Goal: Transaction & Acquisition: Purchase product/service

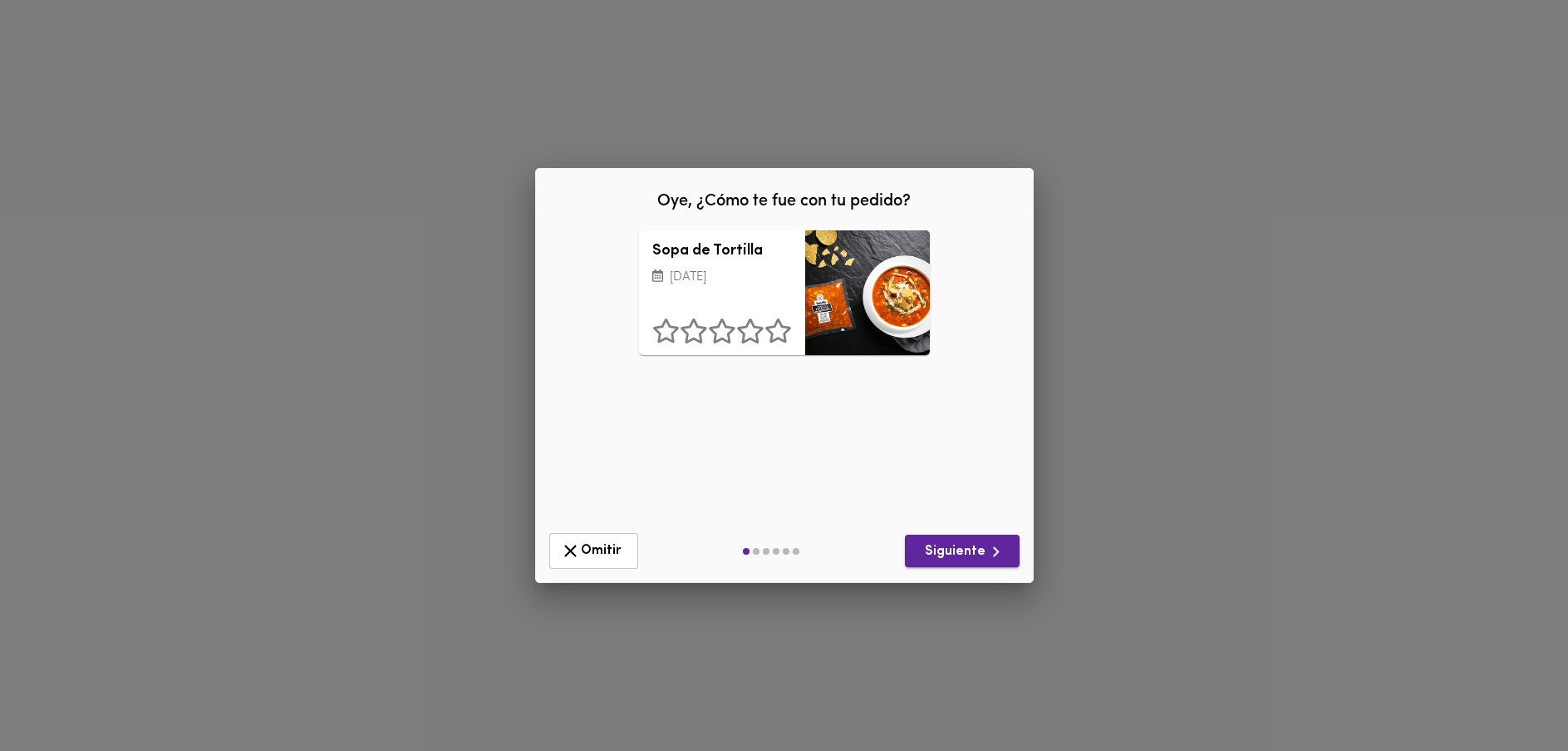
click at [965, 547] on span "Siguiente" at bounding box center [962, 552] width 89 height 21
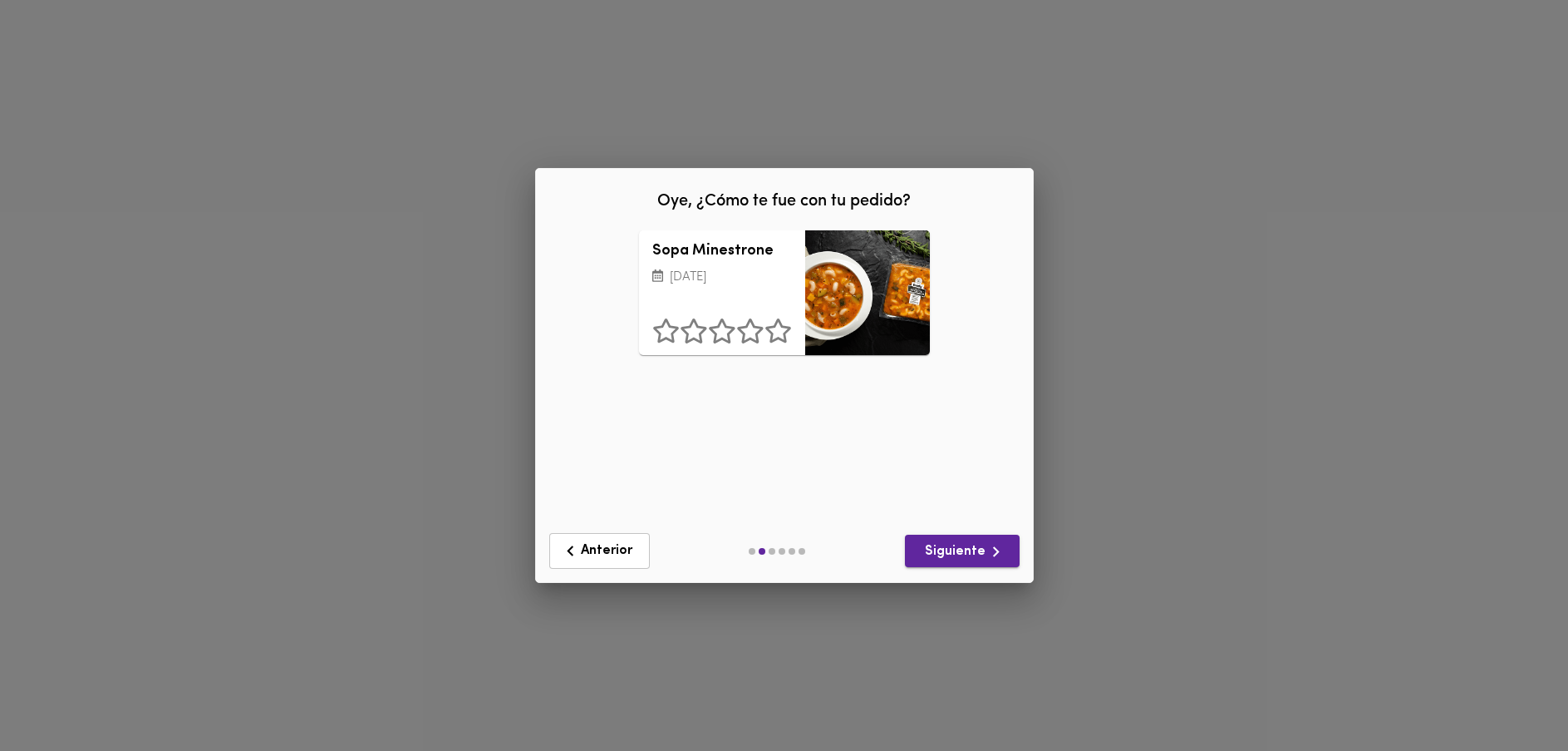
click at [965, 547] on span "Siguiente" at bounding box center [962, 552] width 89 height 21
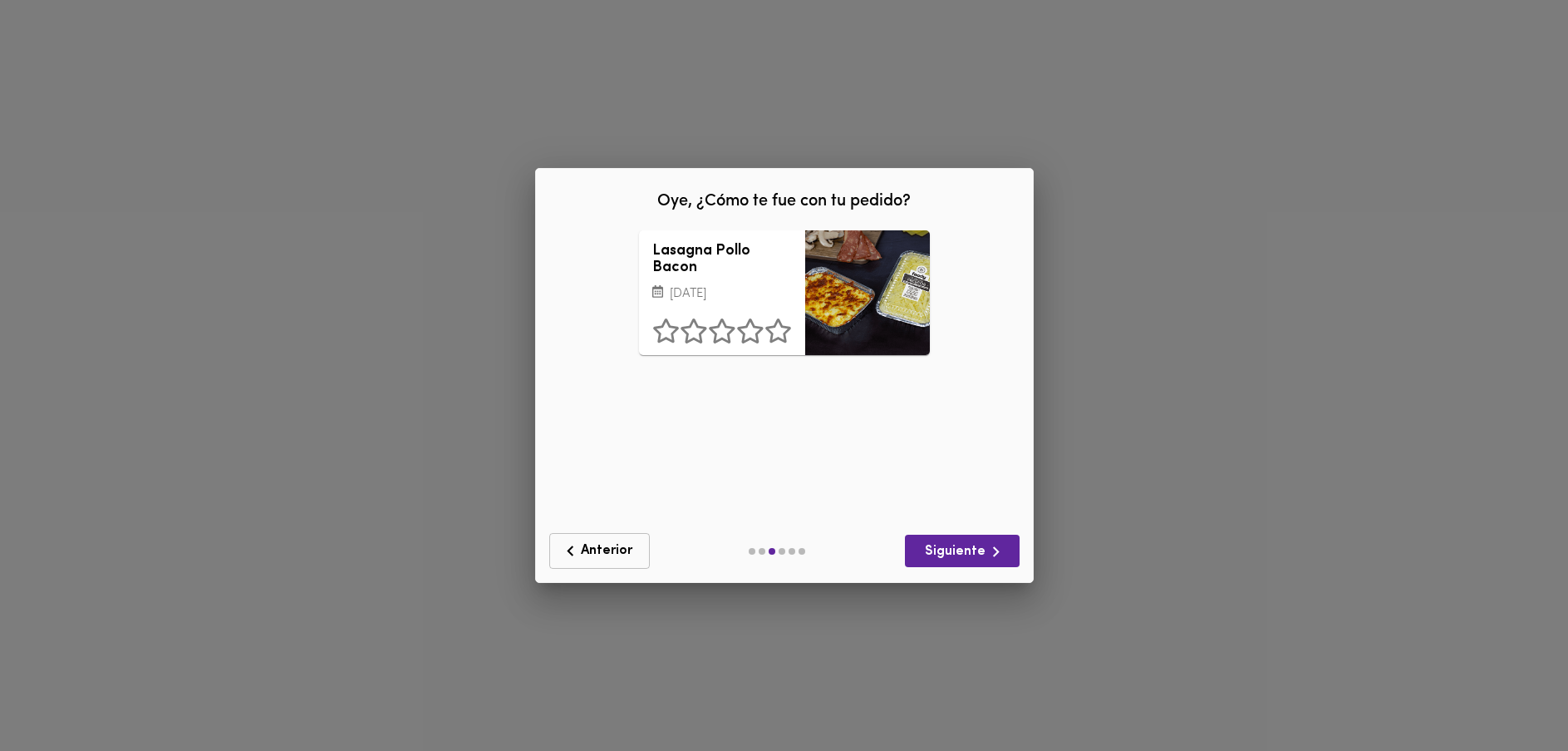
click at [572, 562] on icon "button" at bounding box center [571, 551] width 21 height 21
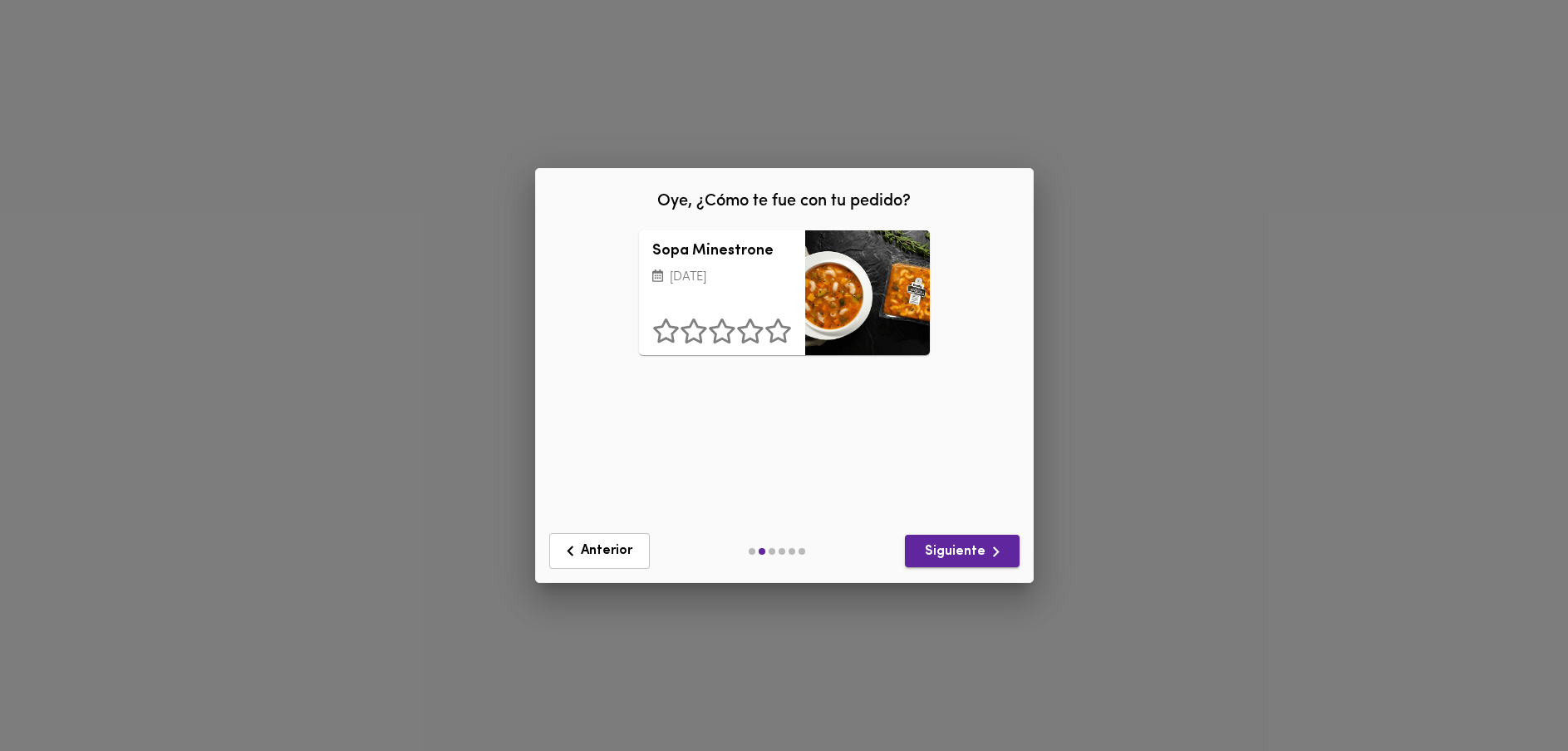
click at [961, 554] on span "Siguiente" at bounding box center [962, 552] width 89 height 21
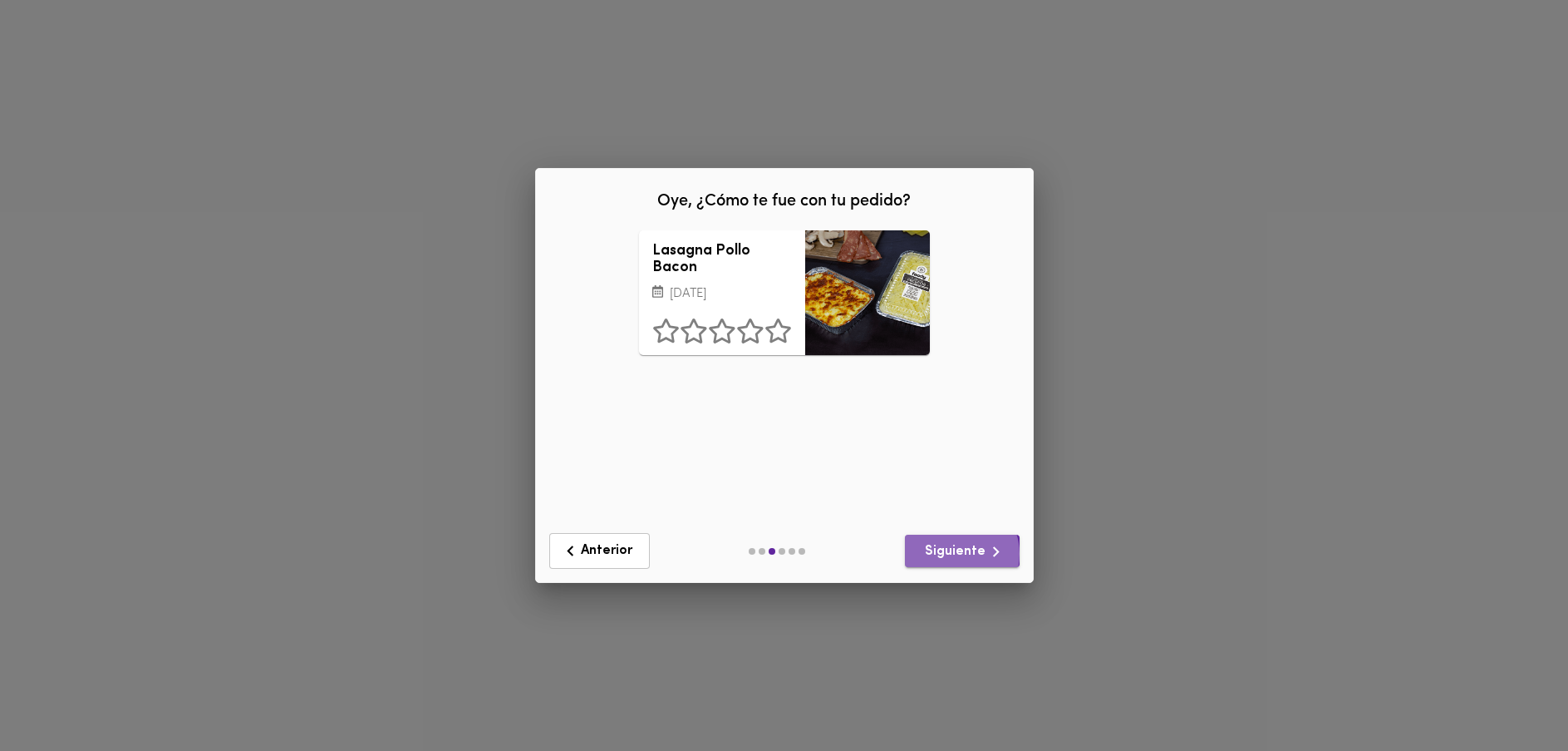
click at [961, 554] on span "Siguiente" at bounding box center [962, 552] width 89 height 21
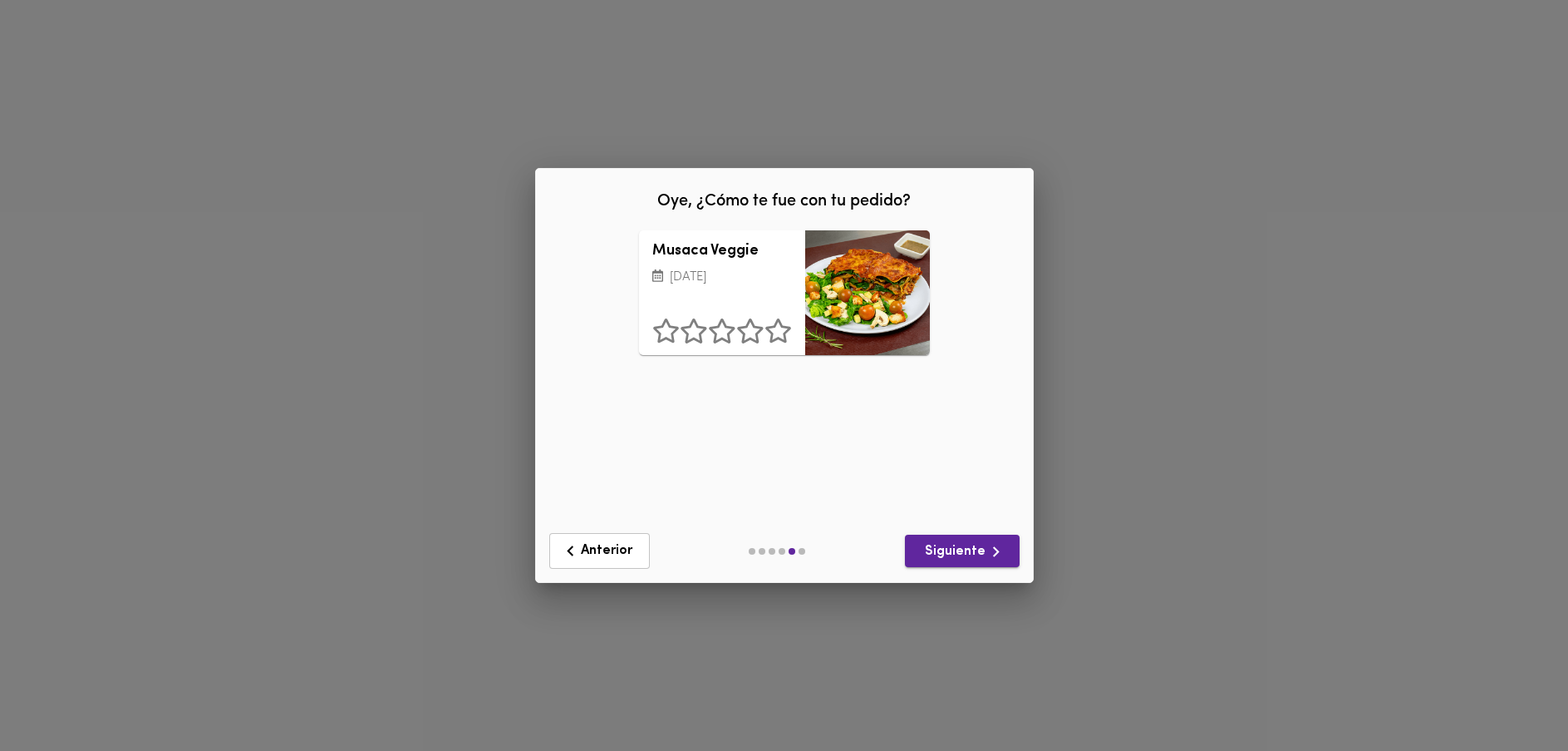
click at [961, 554] on span "Siguiente" at bounding box center [962, 552] width 89 height 21
click at [961, 554] on div "Anterior Siguiente" at bounding box center [784, 551] width 484 height 49
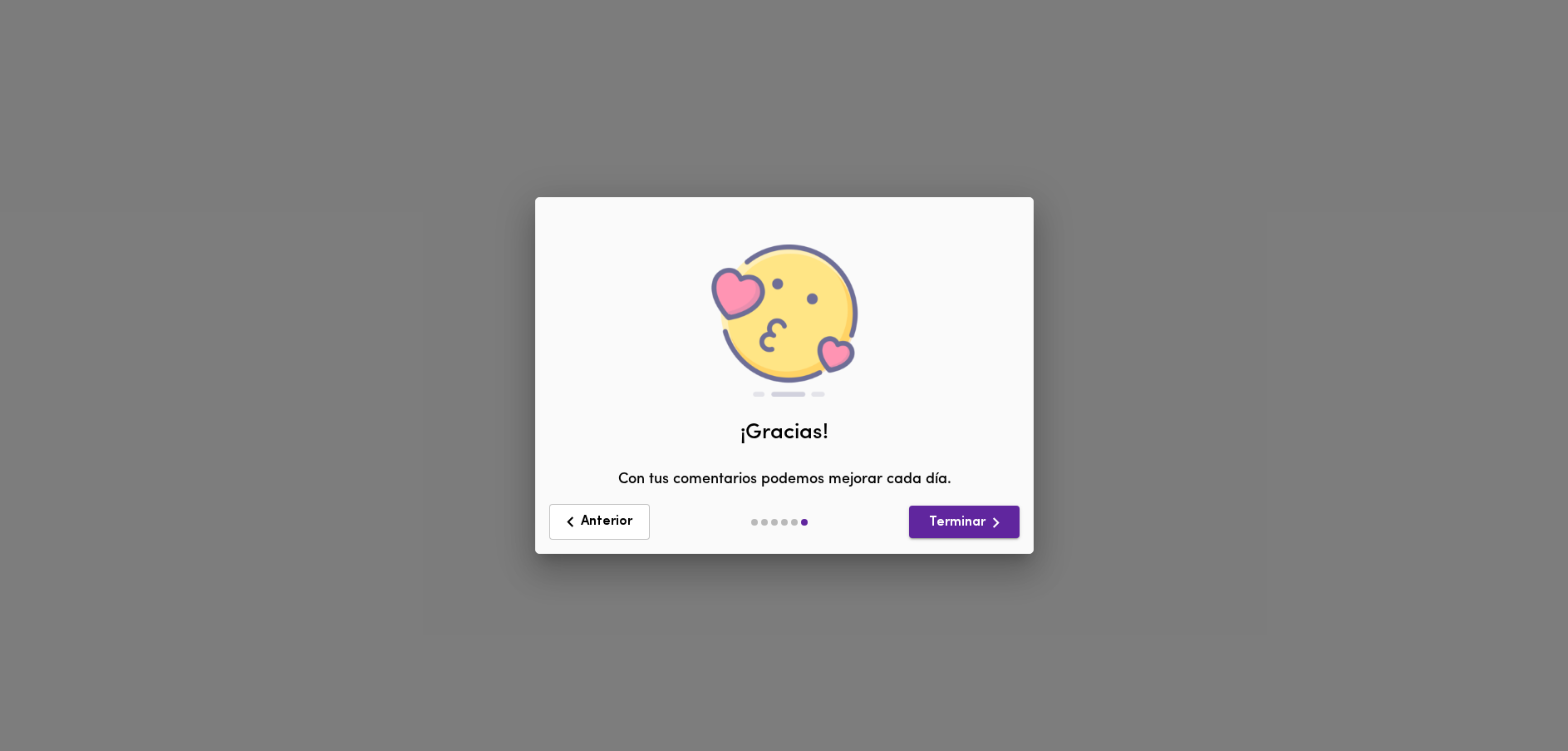
click at [961, 554] on div "Oye, ¿Cómo te fue con tu pedido? Sopa de Tortilla [DATE] ¿Qué deberíamos mejora…" at bounding box center [784, 375] width 1568 height 751
click at [1154, 480] on div "Oye, ¿Cómo te fue con tu pedido? Sopa de Tortilla [DATE] ¿Qué deberíamos mejora…" at bounding box center [784, 375] width 1568 height 751
click at [952, 520] on span "Terminar" at bounding box center [964, 523] width 84 height 21
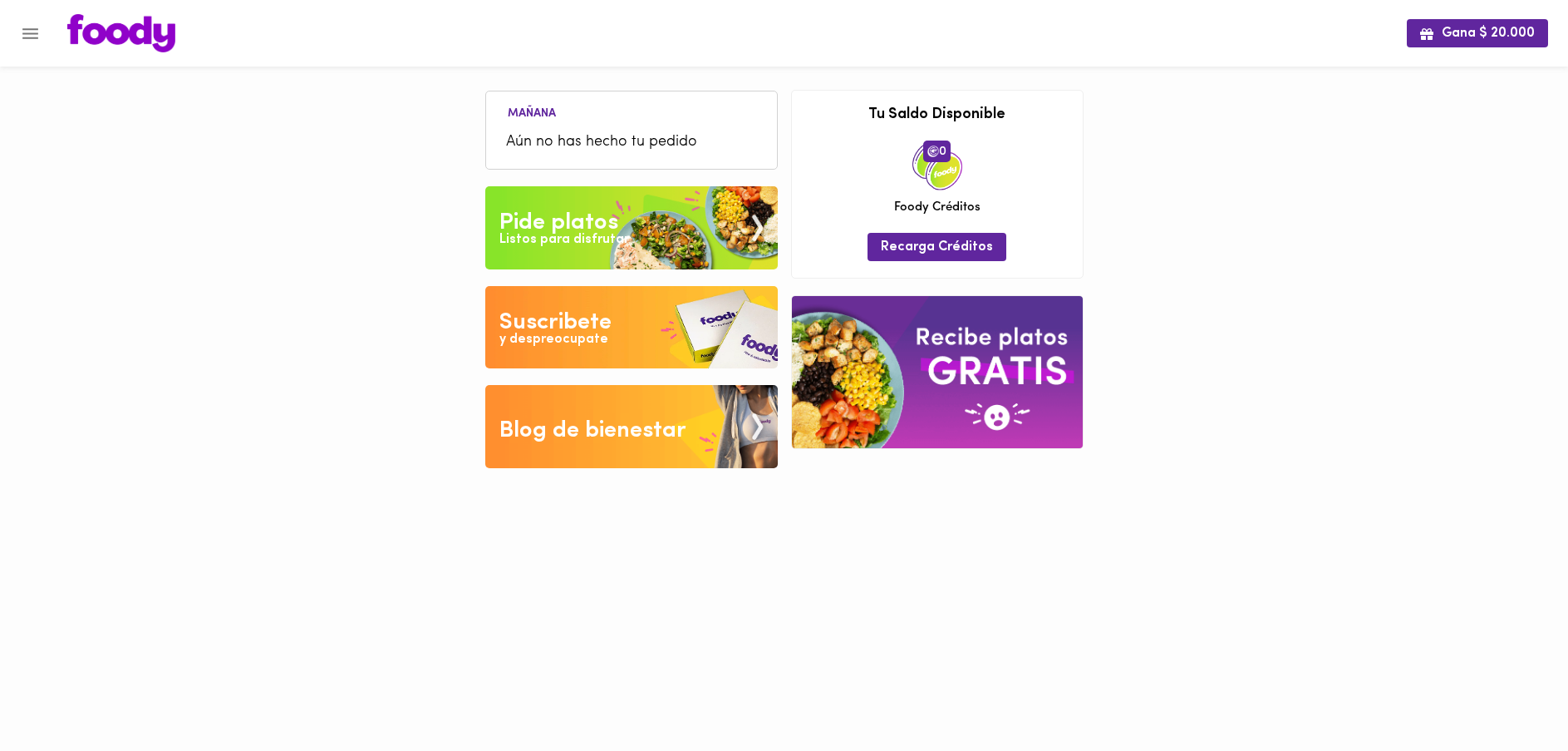
click at [571, 219] on div "Pide platos" at bounding box center [558, 222] width 119 height 33
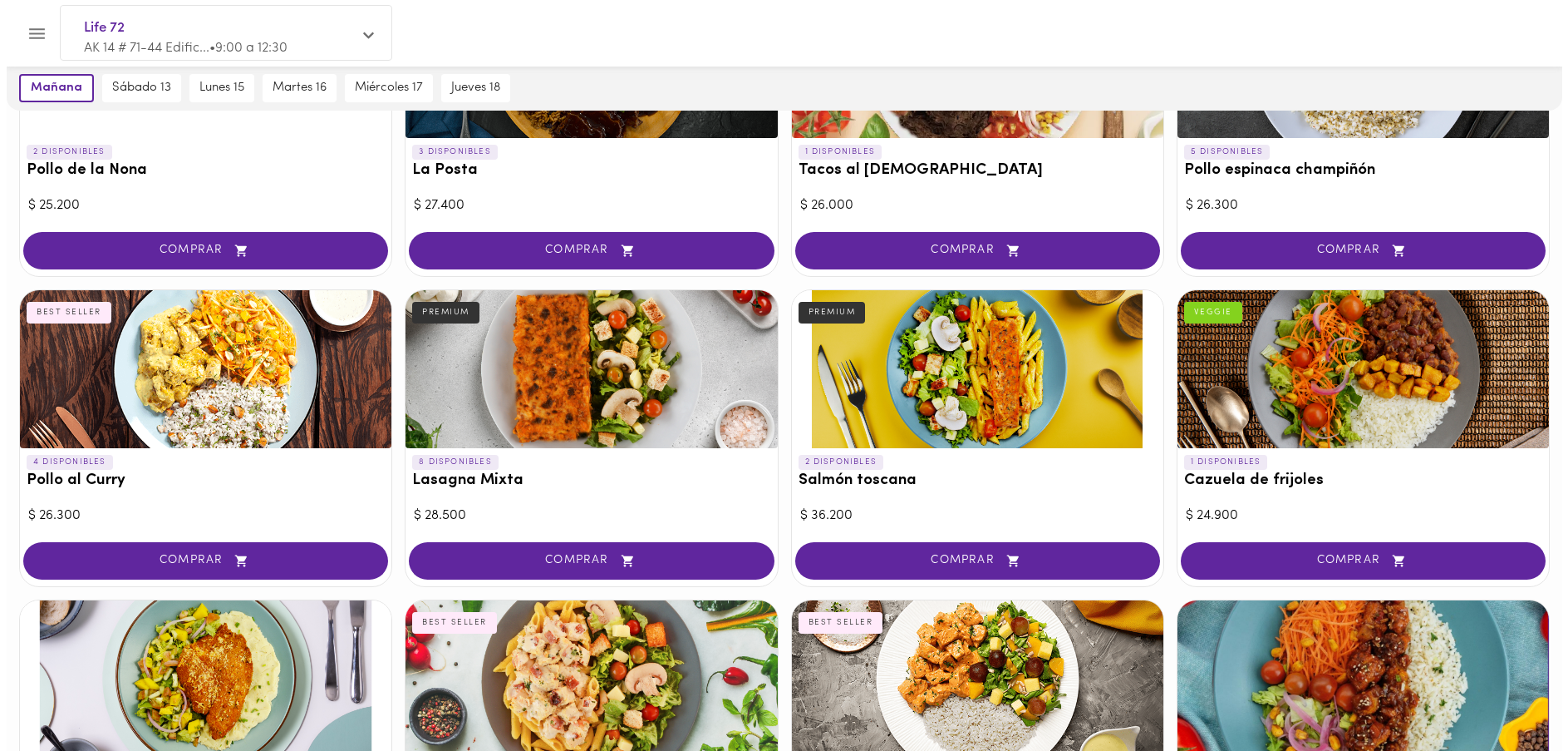
scroll to position [586, 0]
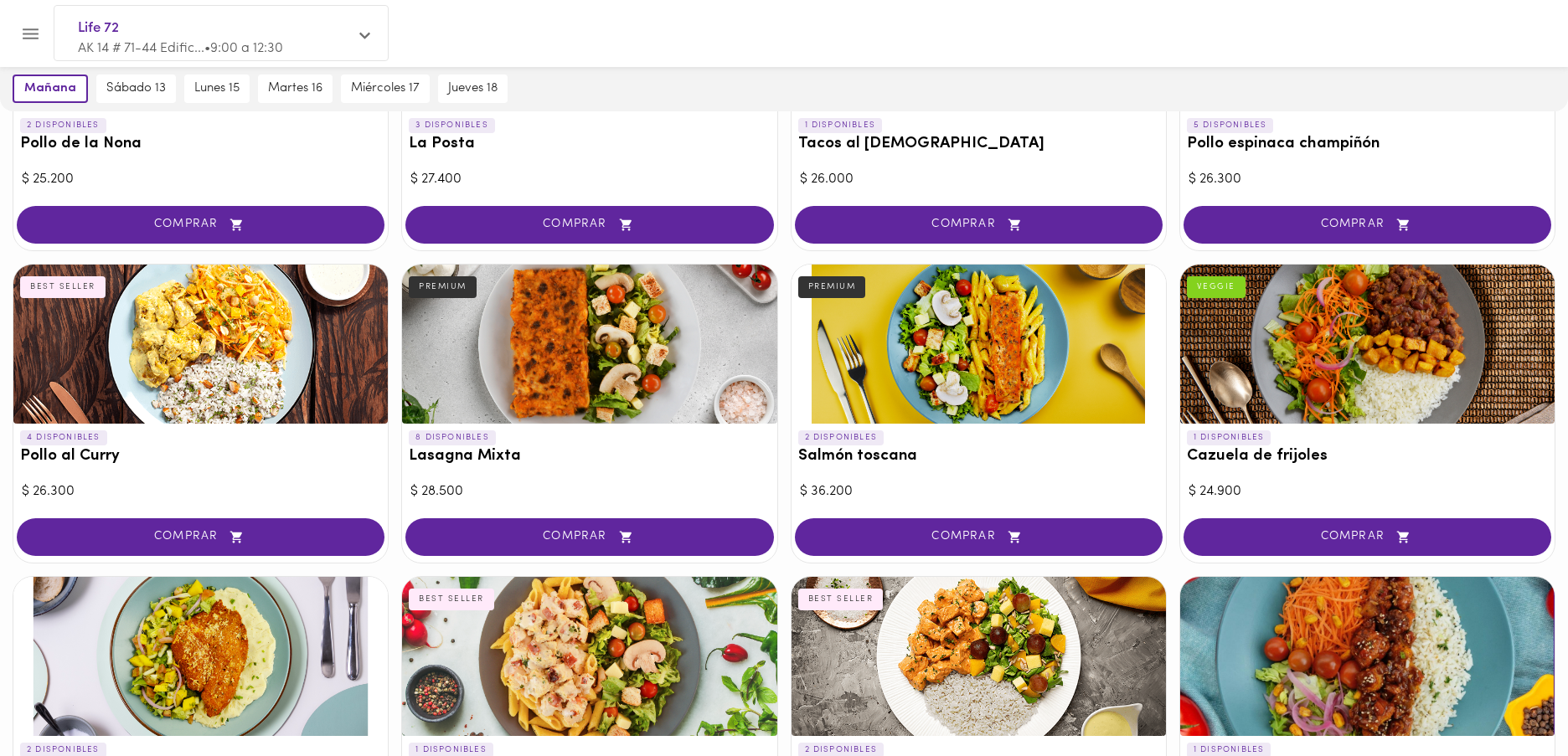
click at [362, 34] on icon at bounding box center [364, 35] width 10 height 7
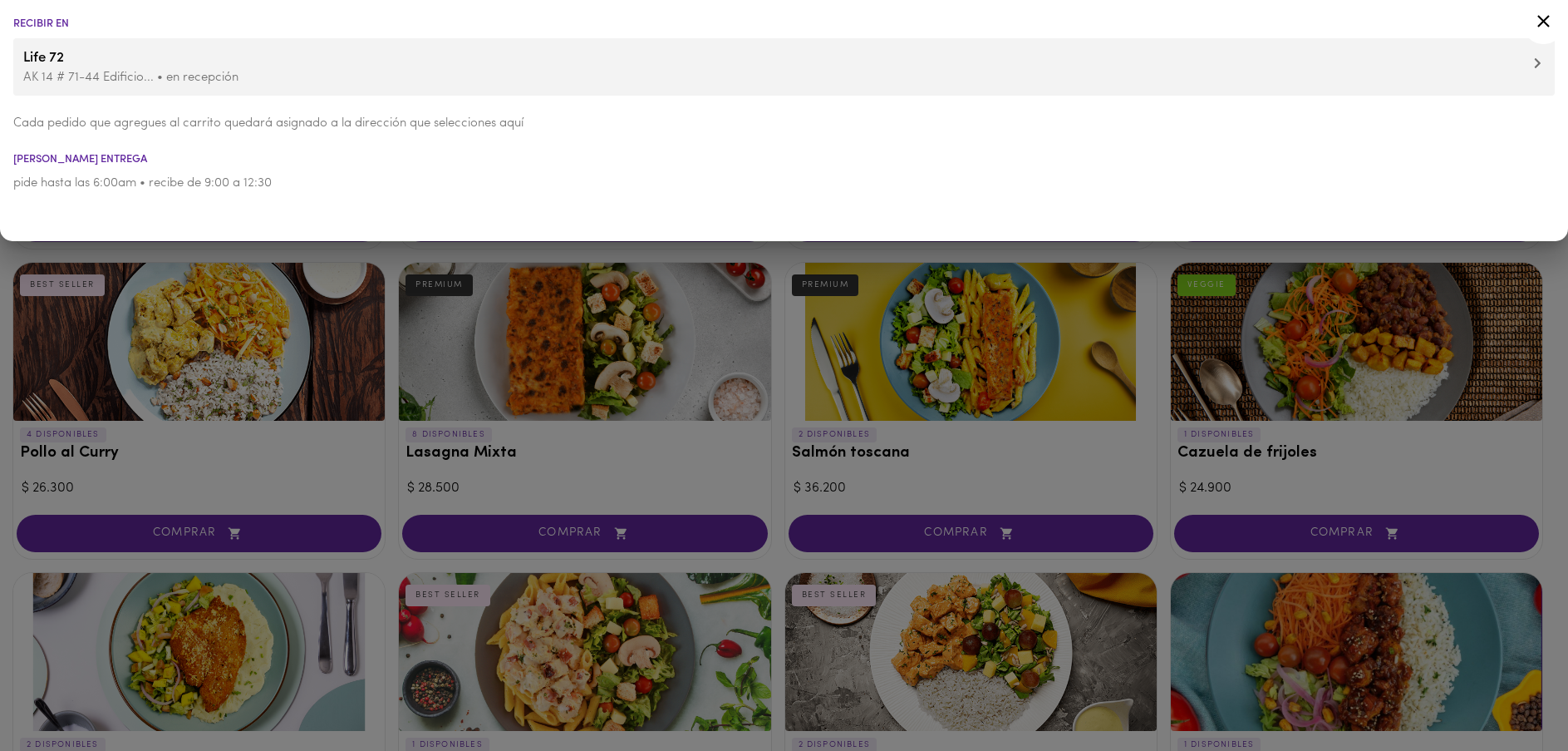
click at [112, 75] on p "AK 14 # 71-44 Edificio... • en recepción" at bounding box center [784, 77] width 1522 height 18
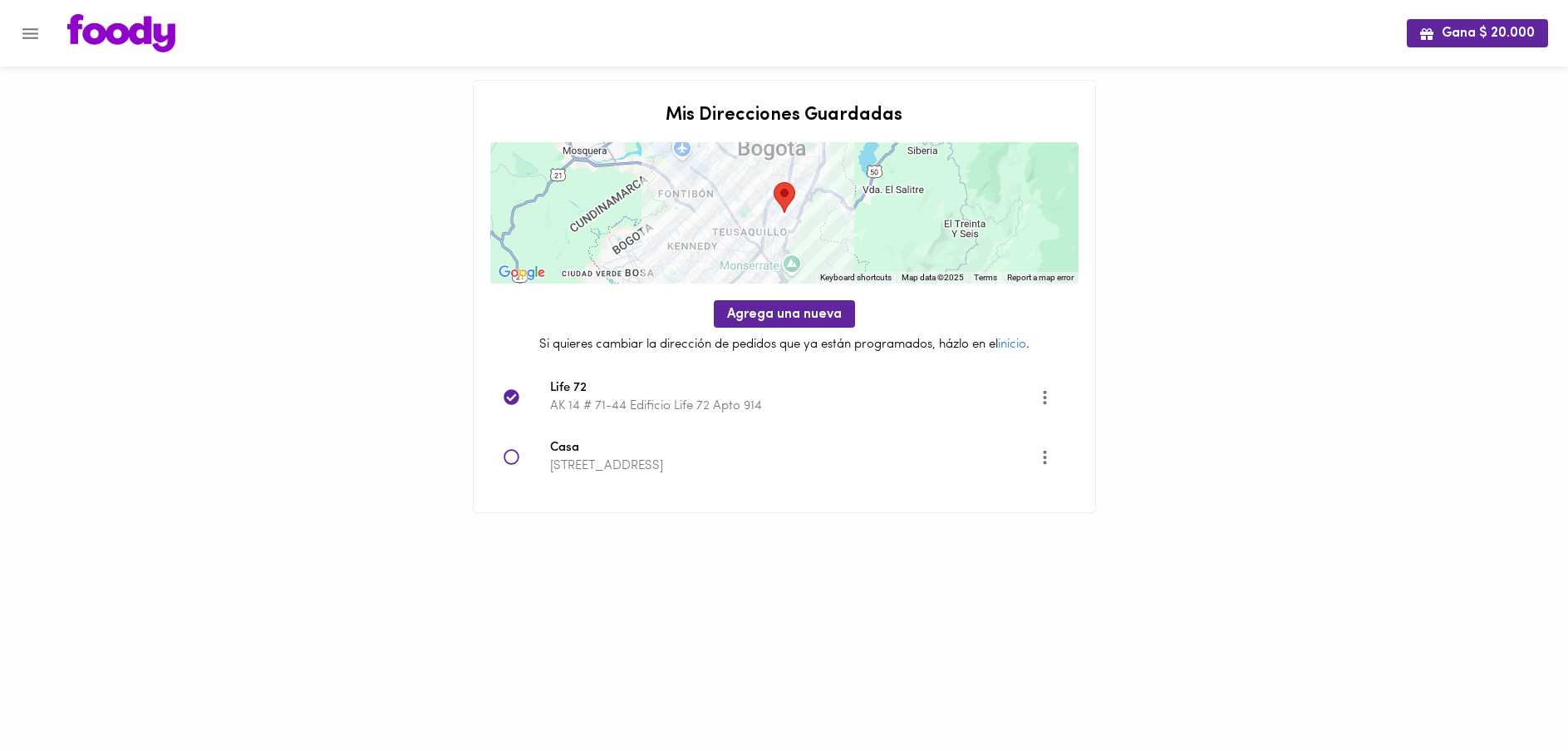
click at [510, 463] on icon at bounding box center [512, 458] width 17 height 17
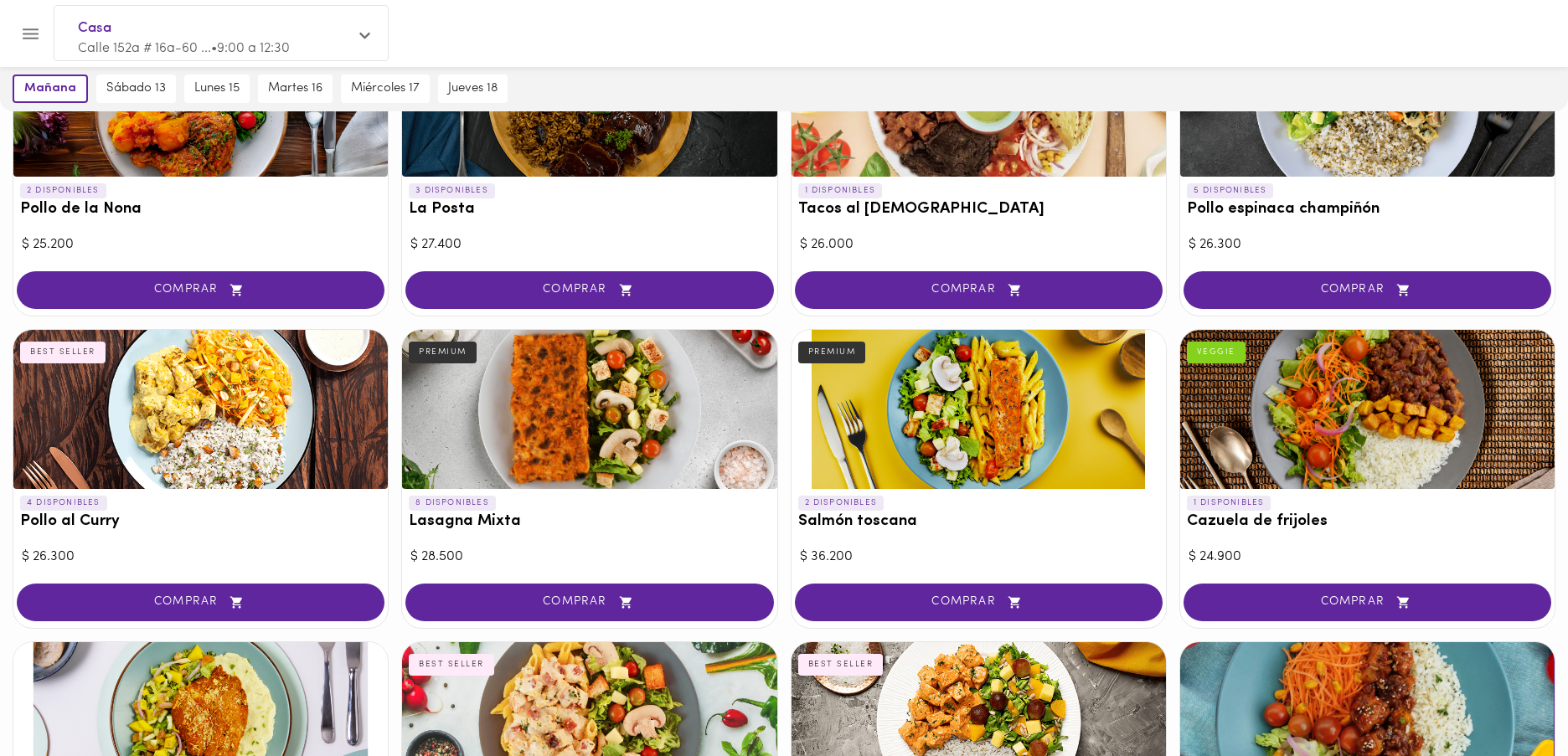
scroll to position [577, 0]
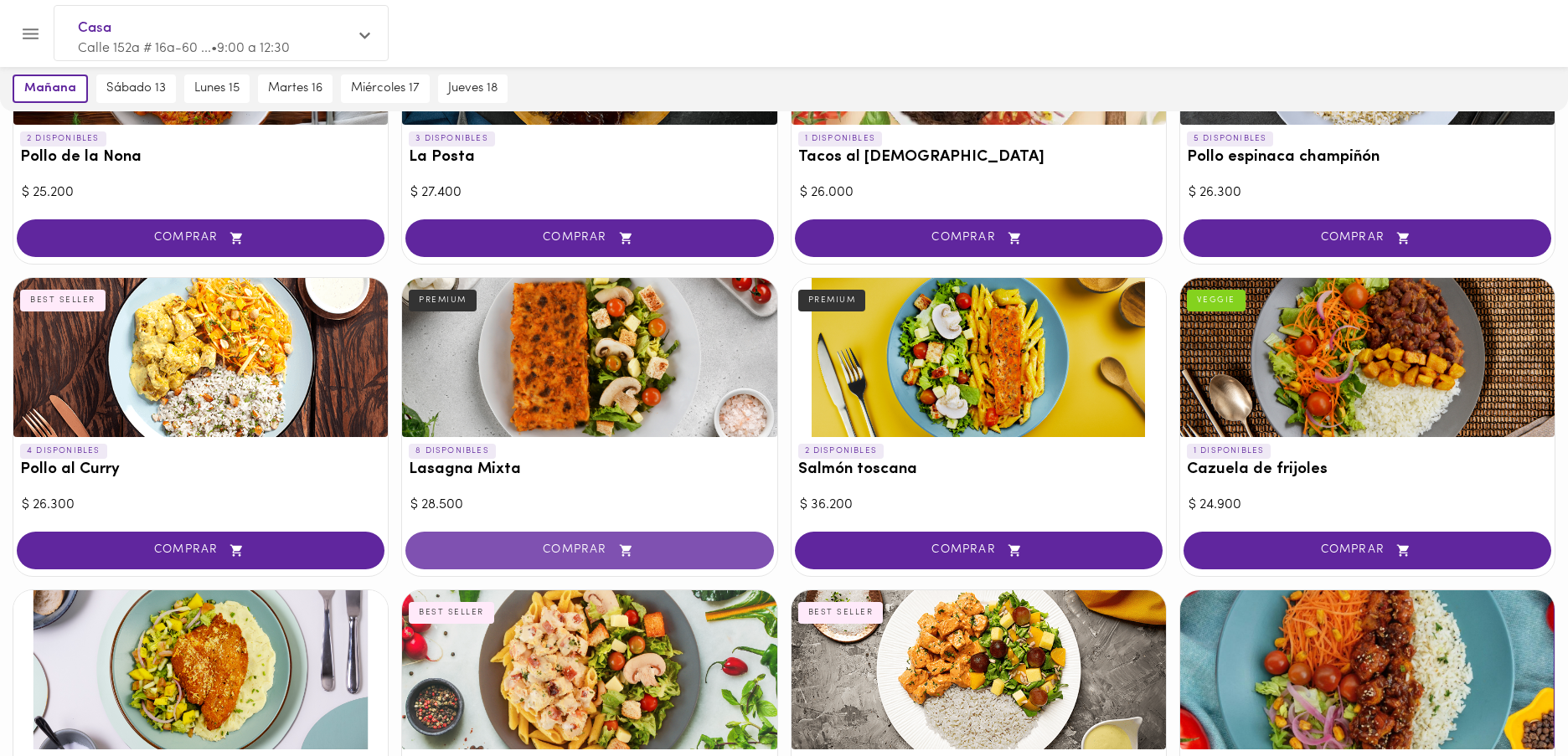
click at [585, 551] on span "COMPRAR" at bounding box center [588, 550] width 326 height 14
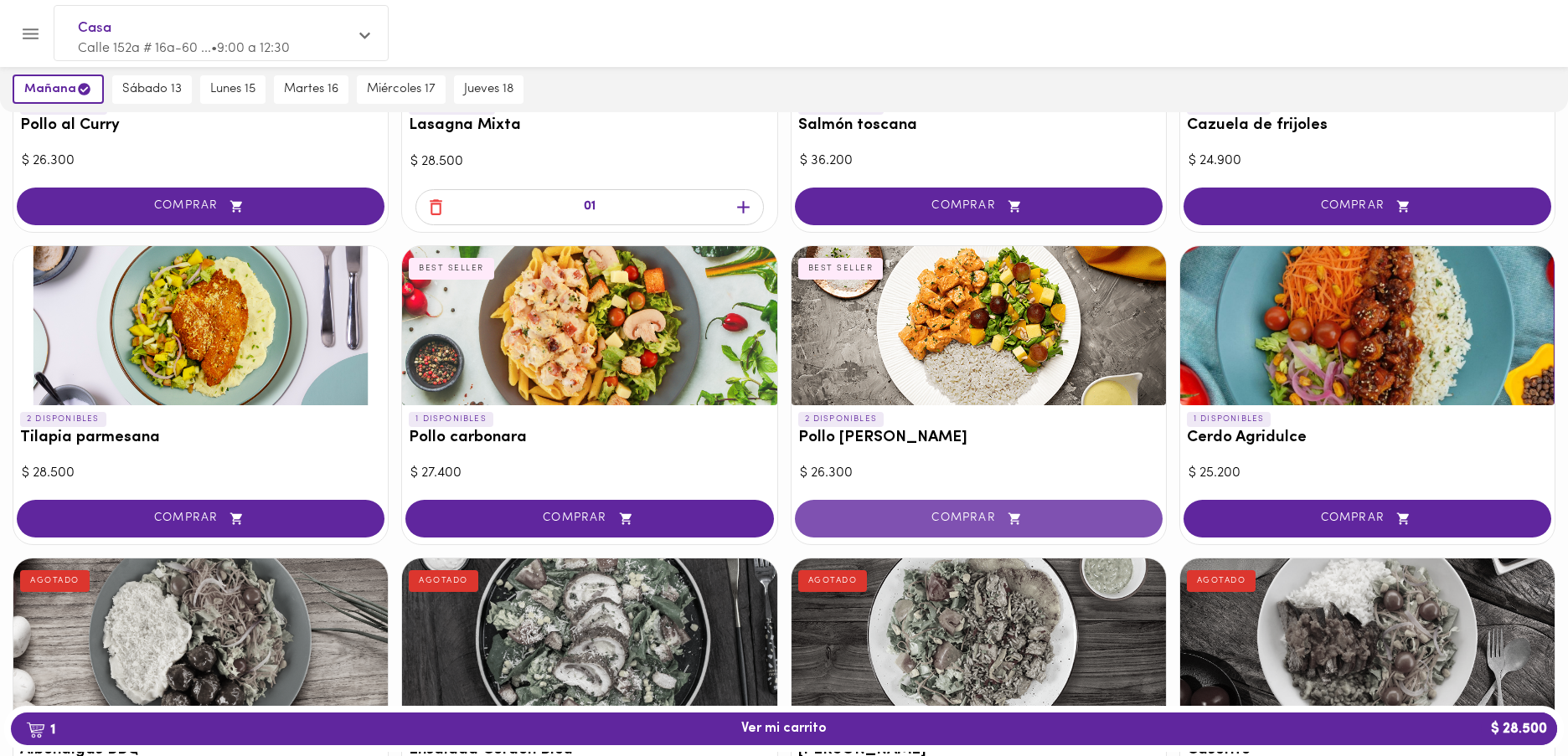
scroll to position [925, 0]
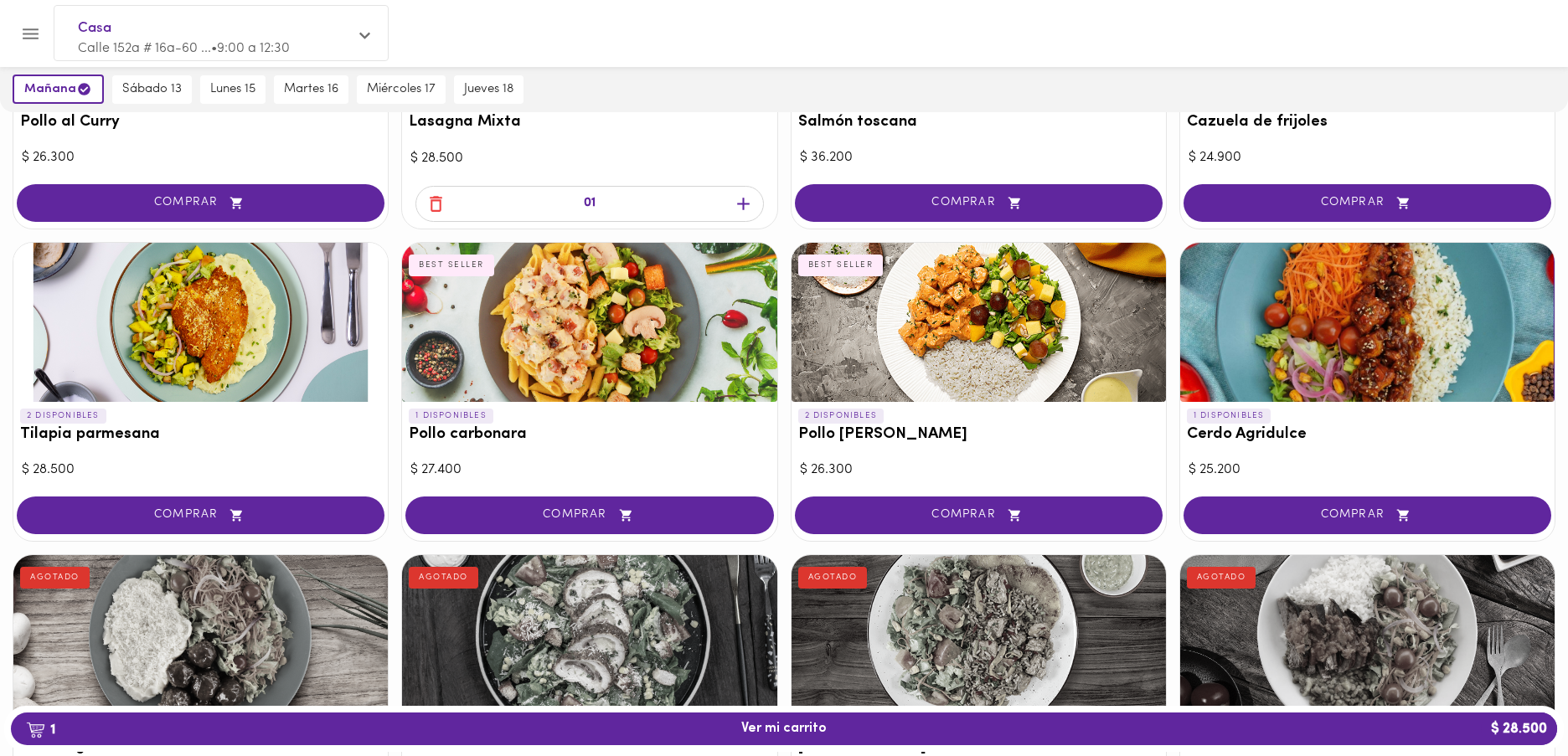
click at [935, 512] on span "COMPRAR" at bounding box center [979, 515] width 326 height 14
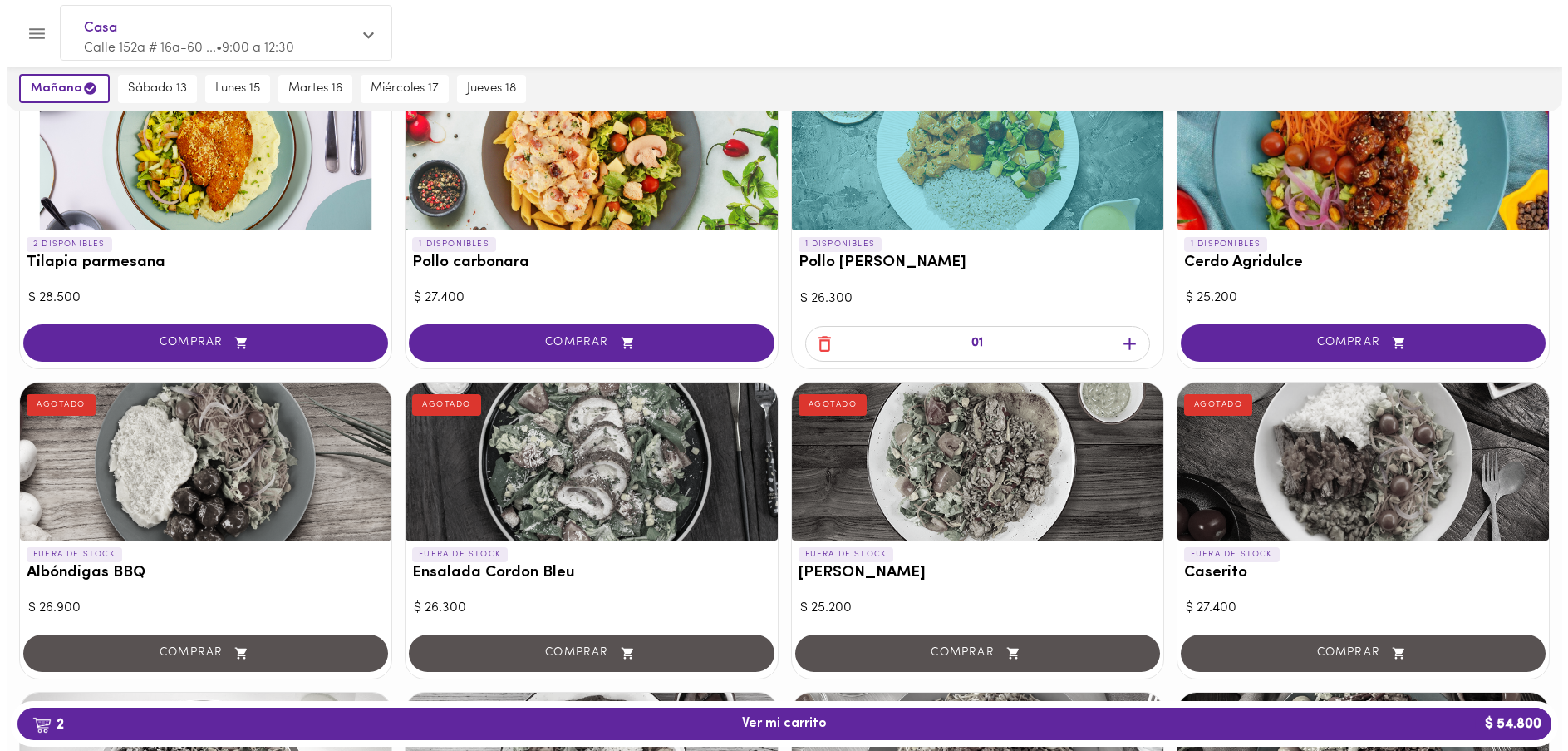
scroll to position [1099, 0]
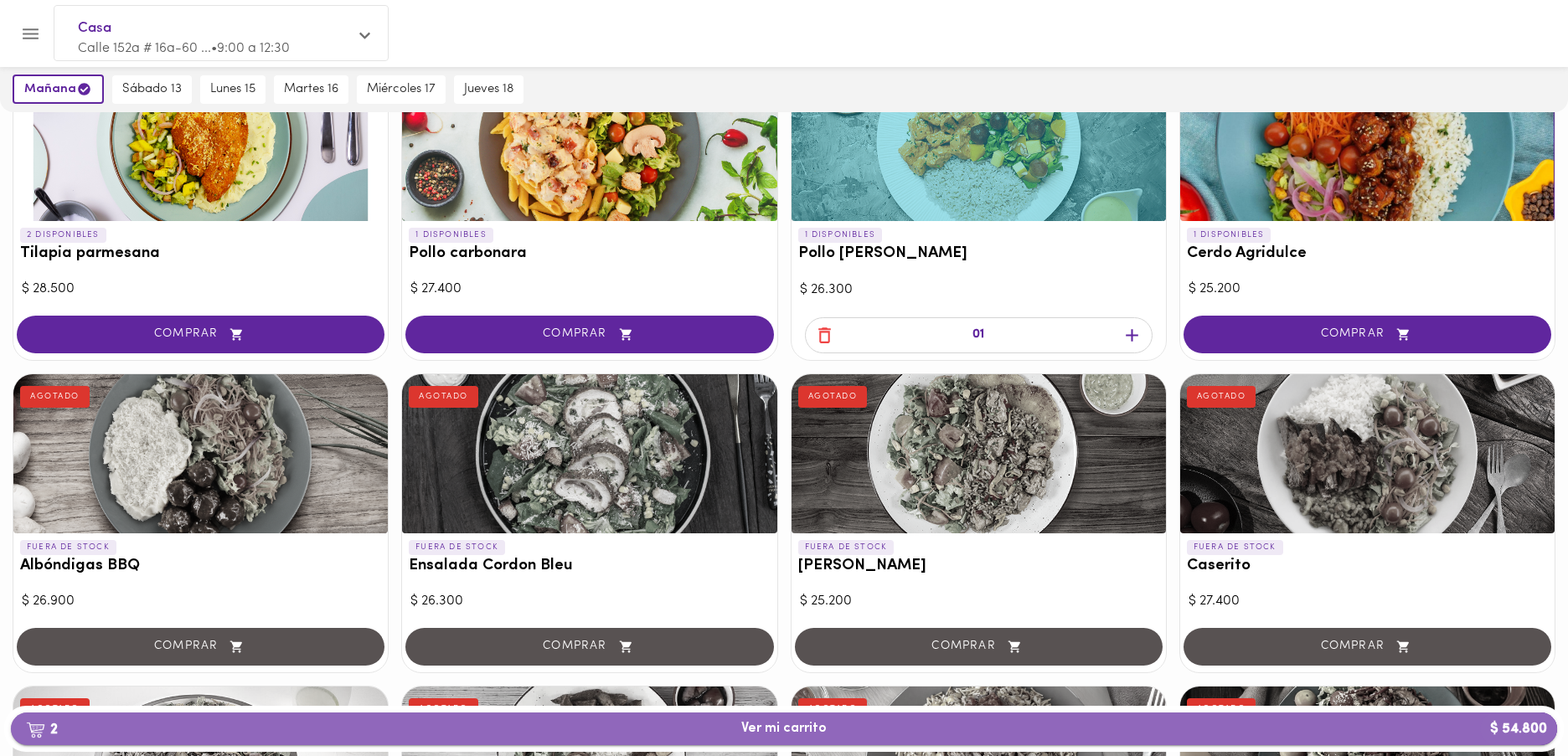
click at [773, 726] on span "2 Ver mi carrito $ 54.800" at bounding box center [784, 728] width 85 height 16
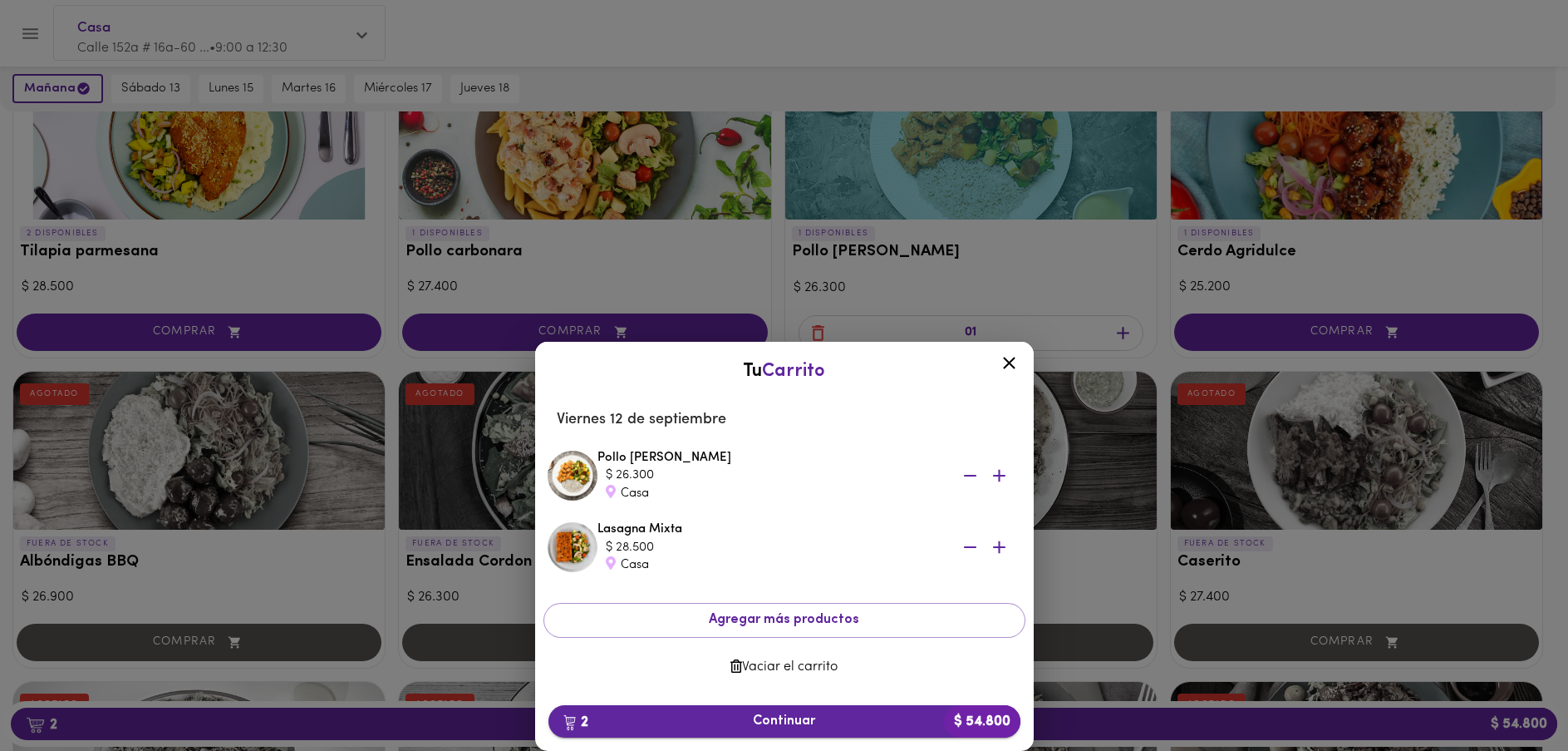
click at [776, 713] on span "2 Continuar $ 54.800" at bounding box center [784, 721] width 445 height 16
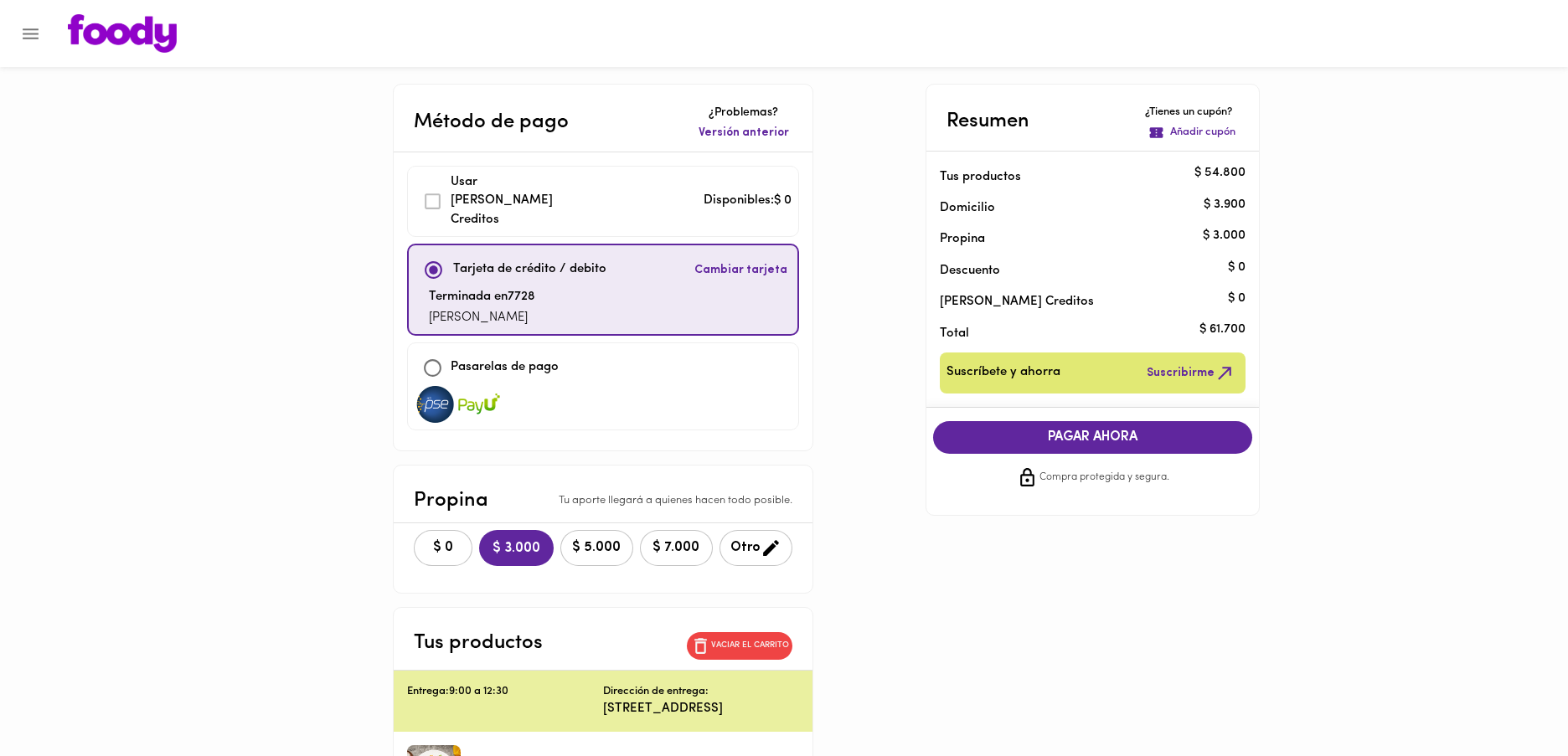
click at [750, 262] on span "Cambiar tarjeta" at bounding box center [741, 270] width 93 height 17
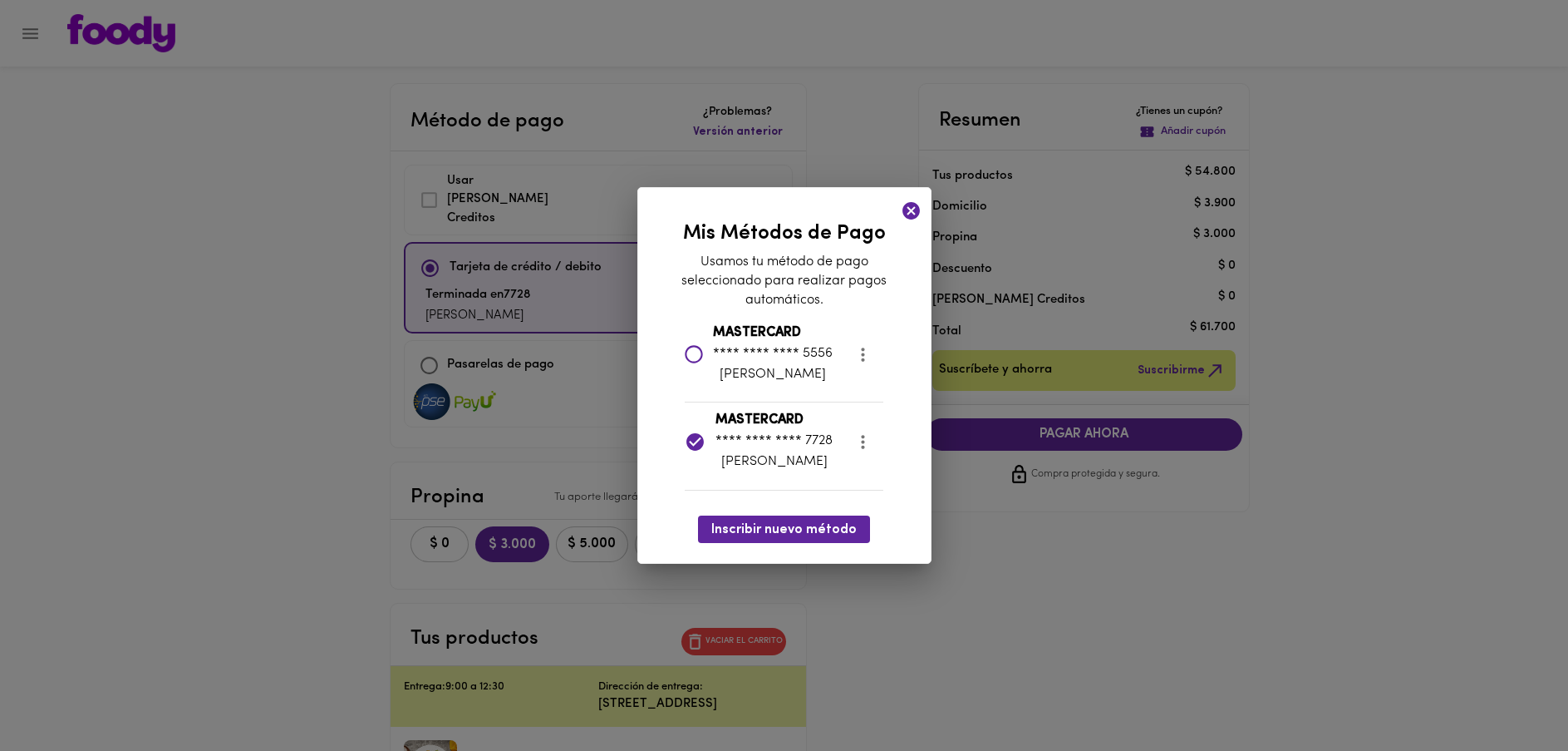
click at [691, 352] on icon at bounding box center [693, 353] width 18 height 18
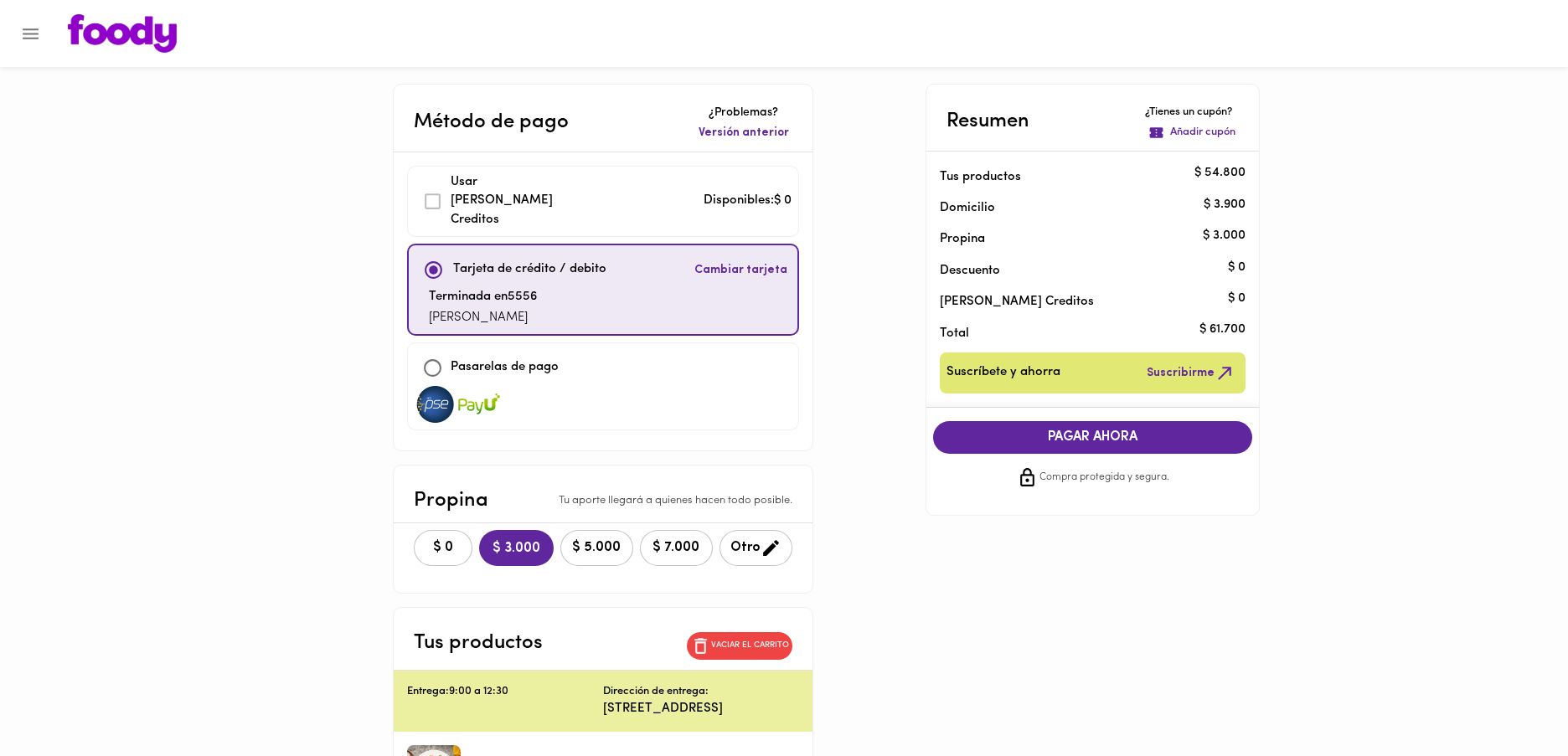
scroll to position [4, 0]
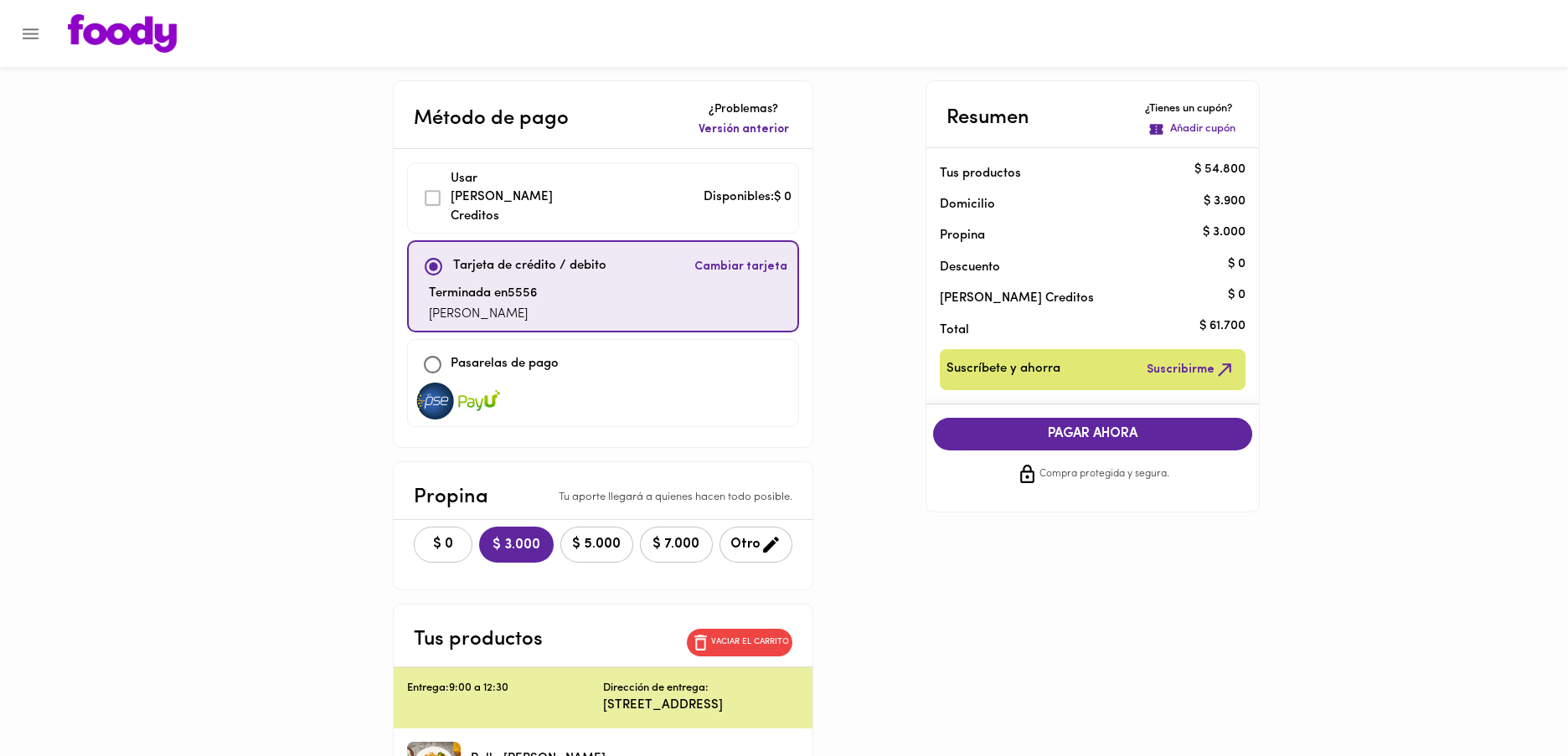
click at [442, 537] on span "$ 0" at bounding box center [442, 544] width 37 height 16
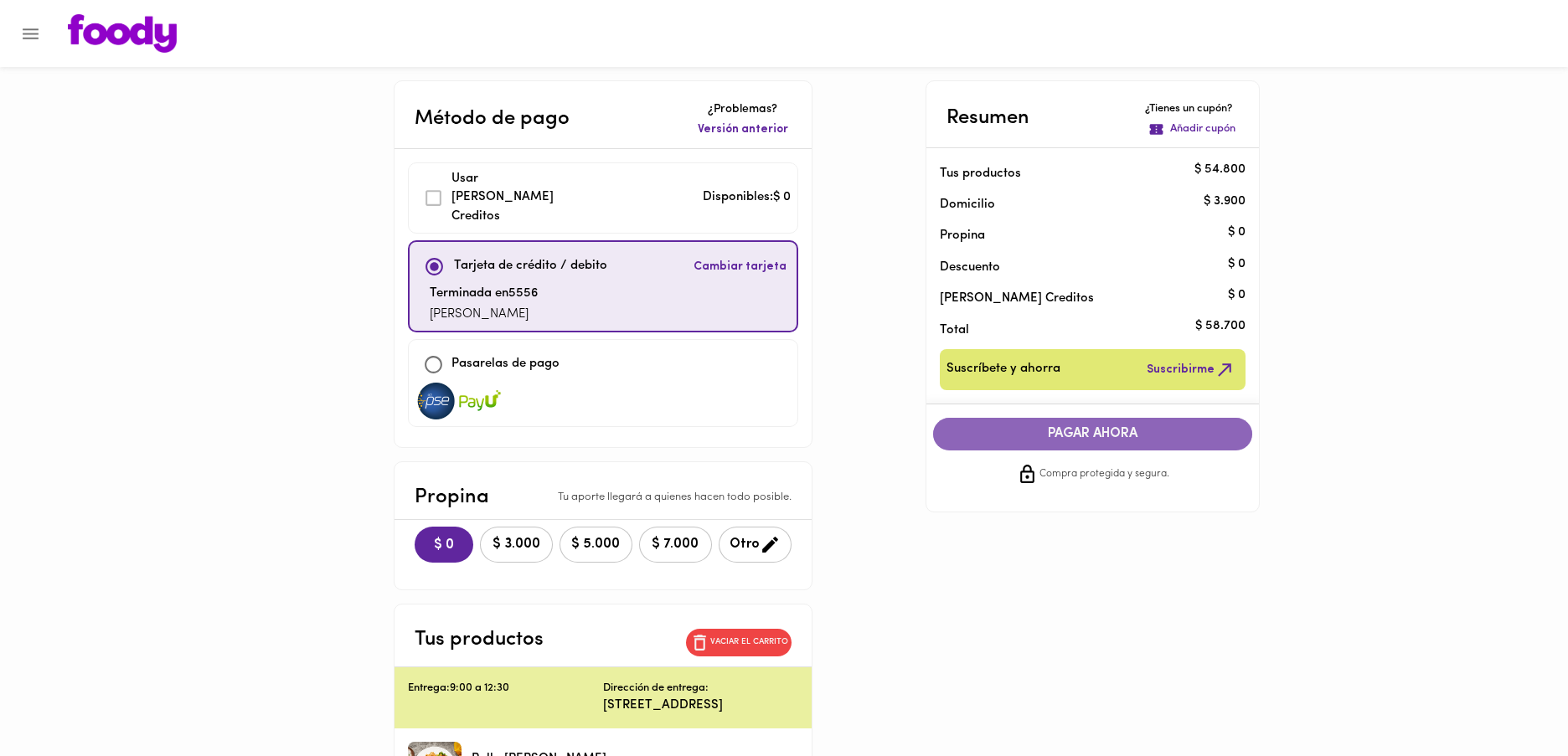
click at [1114, 437] on span "PAGAR AHORA" at bounding box center [1093, 433] width 287 height 16
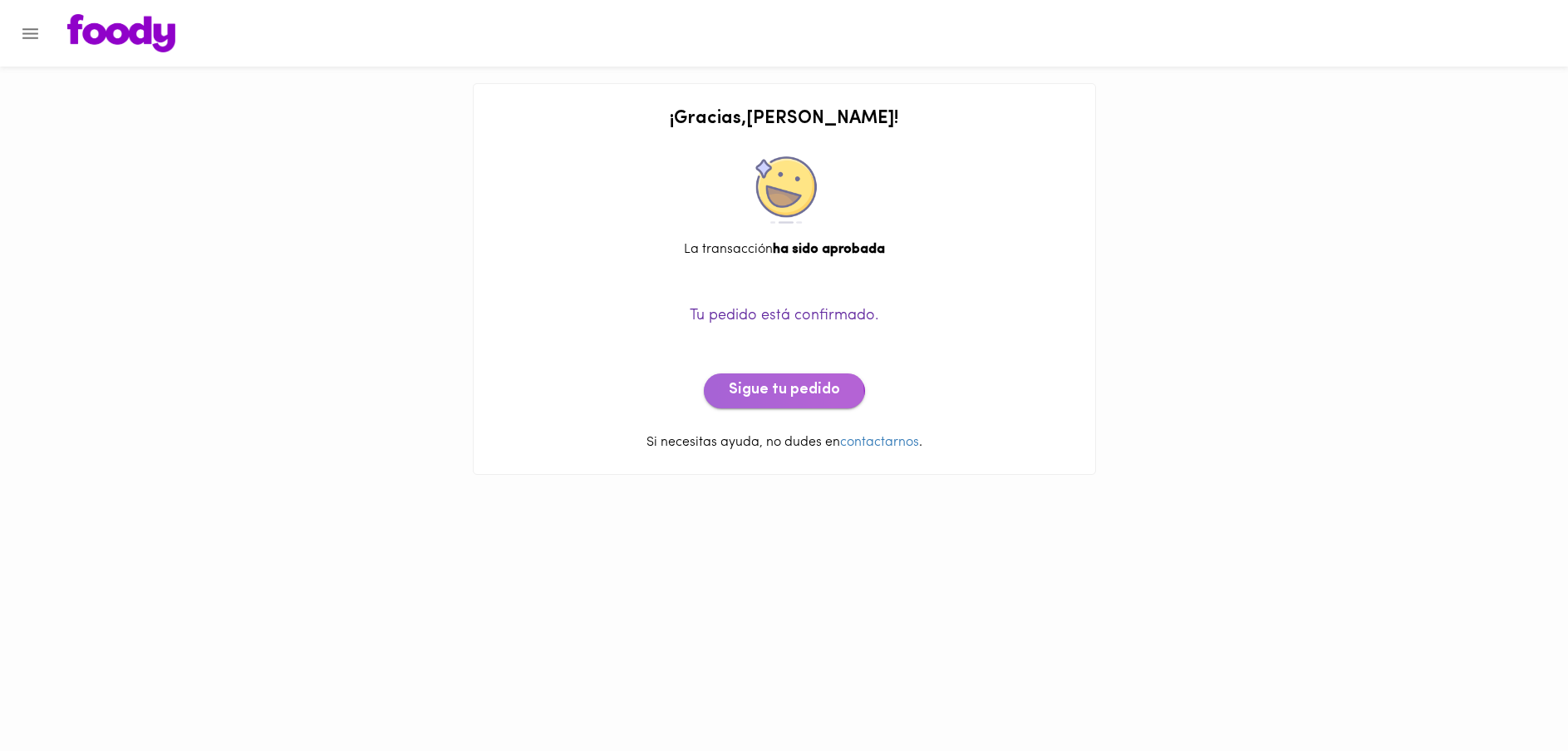
click at [769, 396] on span "Sigue tu pedido" at bounding box center [784, 390] width 111 height 18
